Goal: Check status

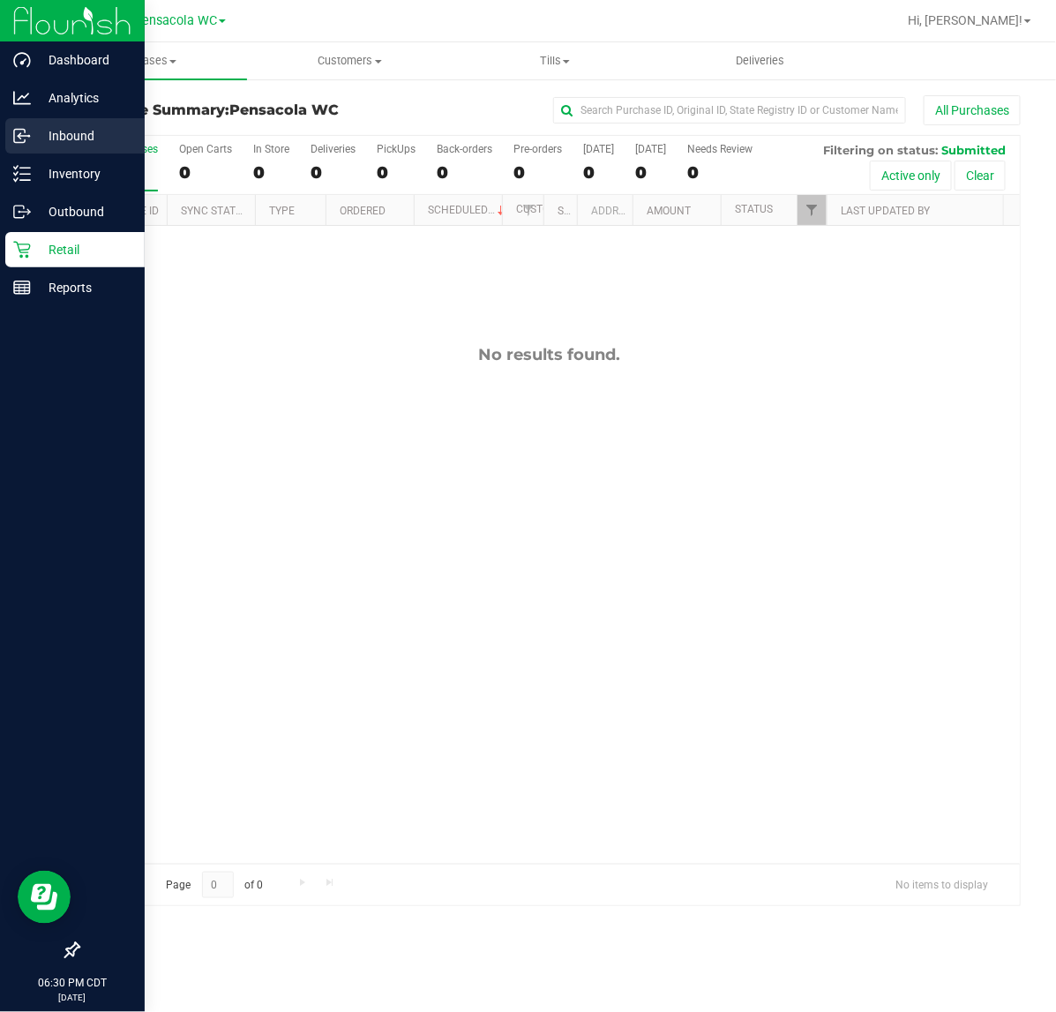
click at [33, 152] on div "Inbound" at bounding box center [74, 135] width 139 height 35
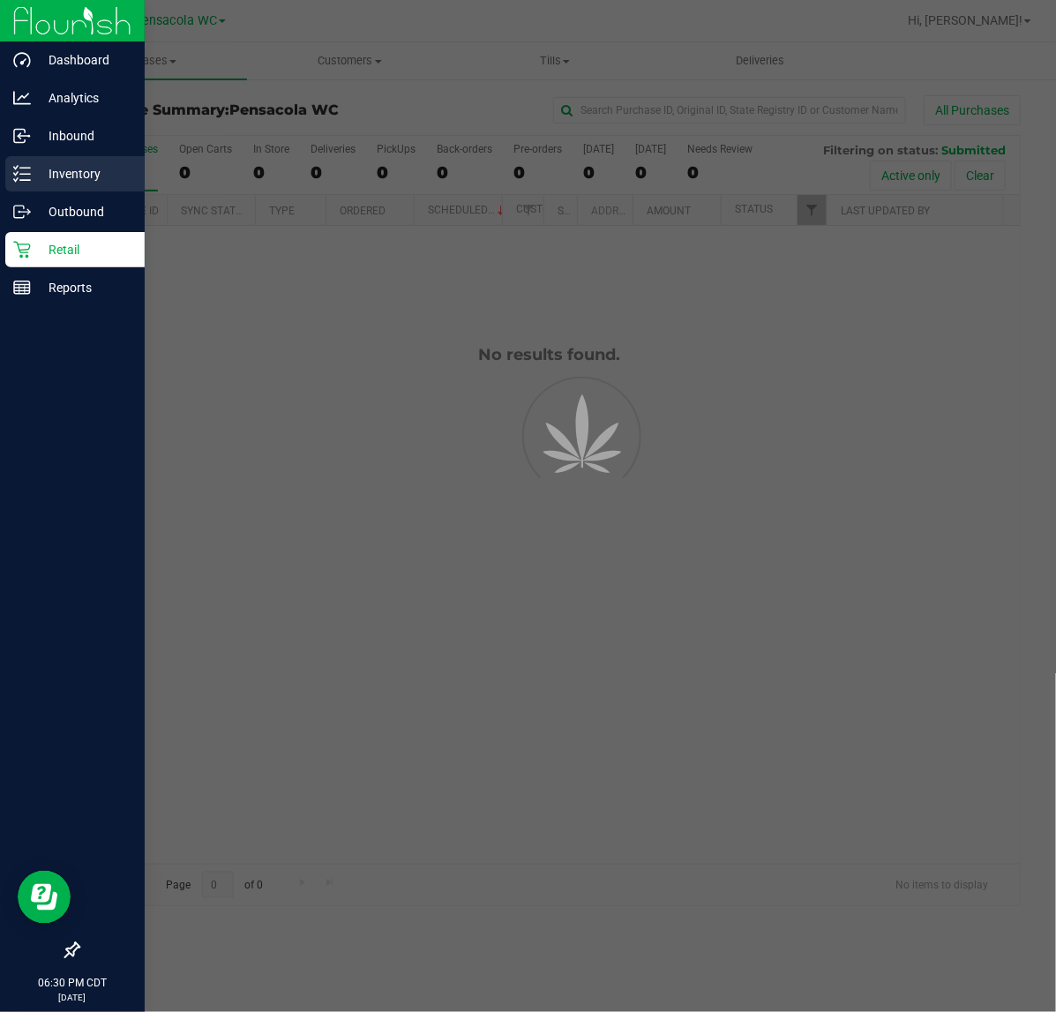
click at [40, 166] on p "Inventory" at bounding box center [84, 173] width 106 height 21
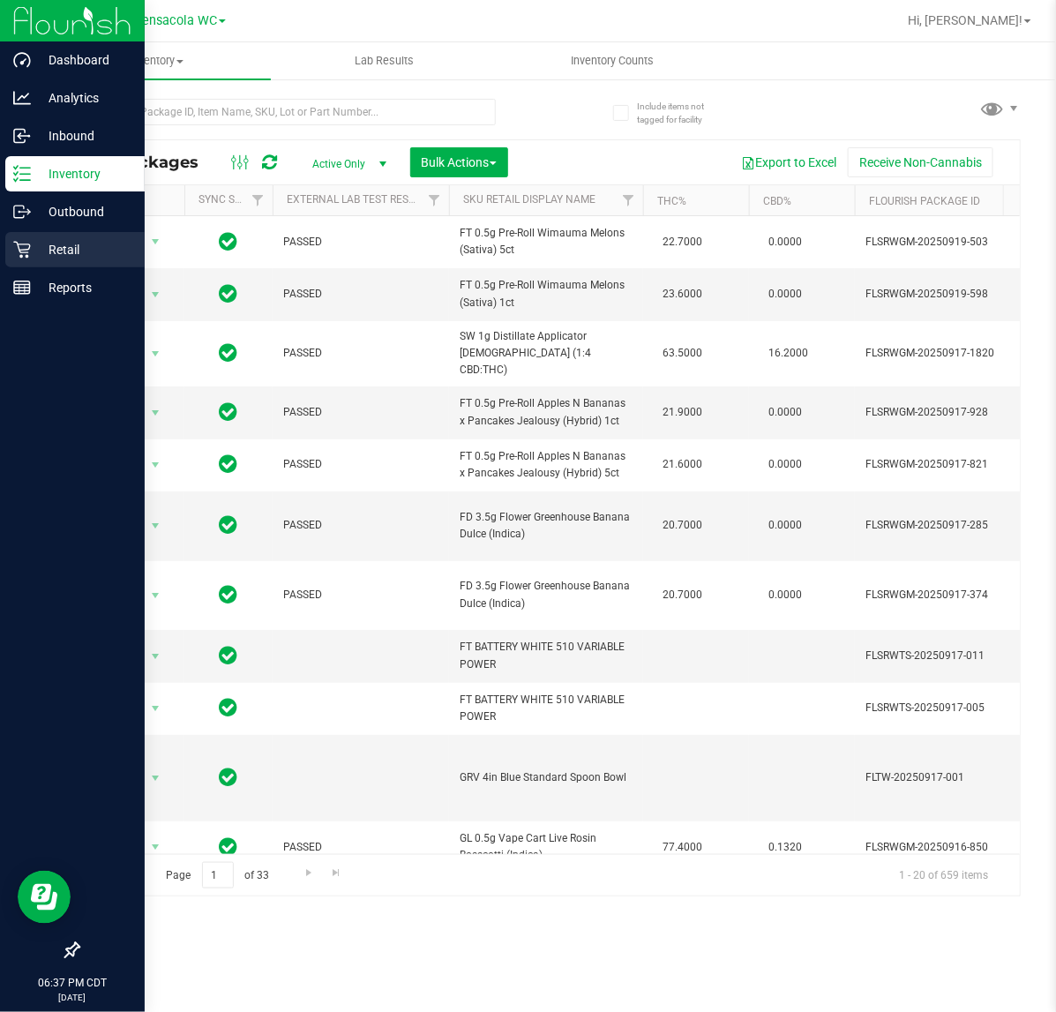
click at [24, 248] on icon at bounding box center [22, 250] width 18 height 18
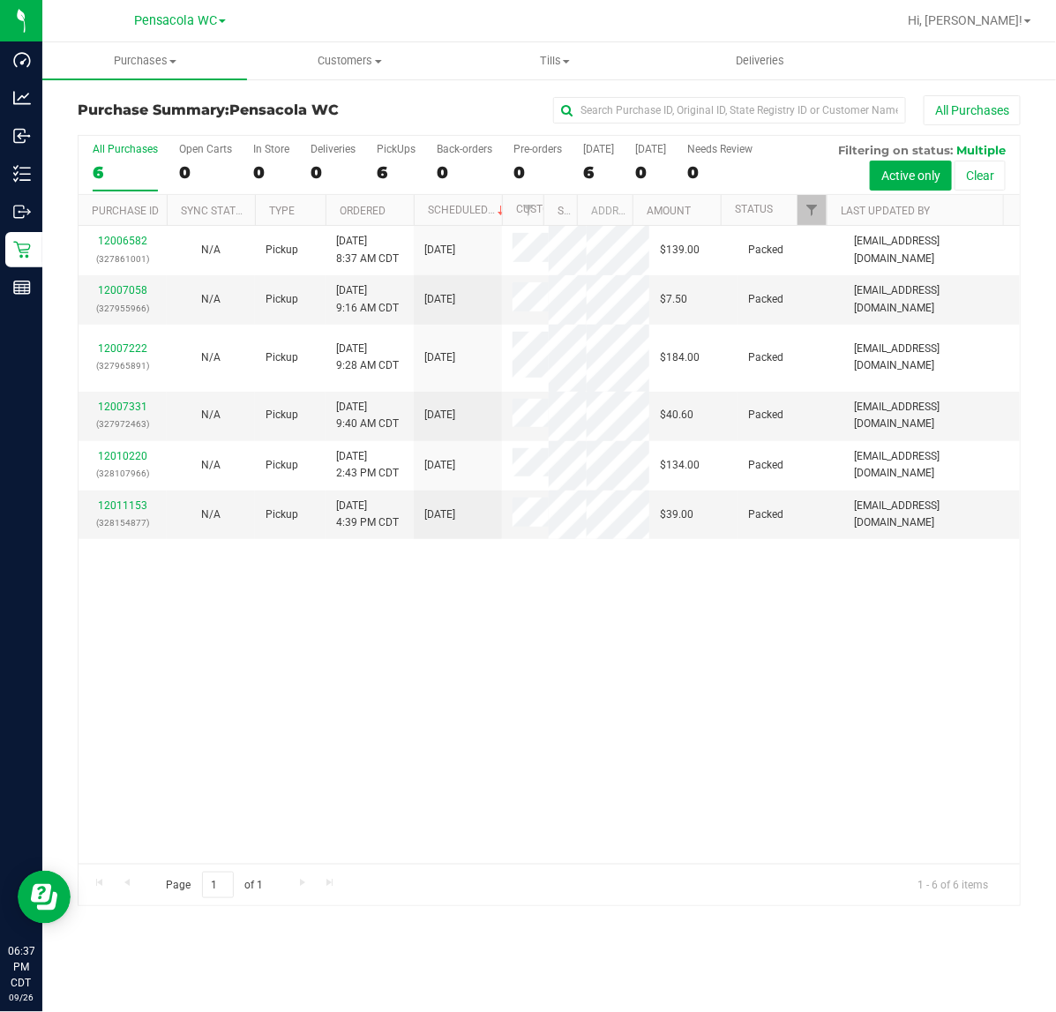
click at [796, 676] on div "12006582 (327861001) N/A Pickup 9/26/2025 8:37 AM CDT 9/26/2025 $139.00 Packed …" at bounding box center [550, 545] width 942 height 638
